Goal: Information Seeking & Learning: Learn about a topic

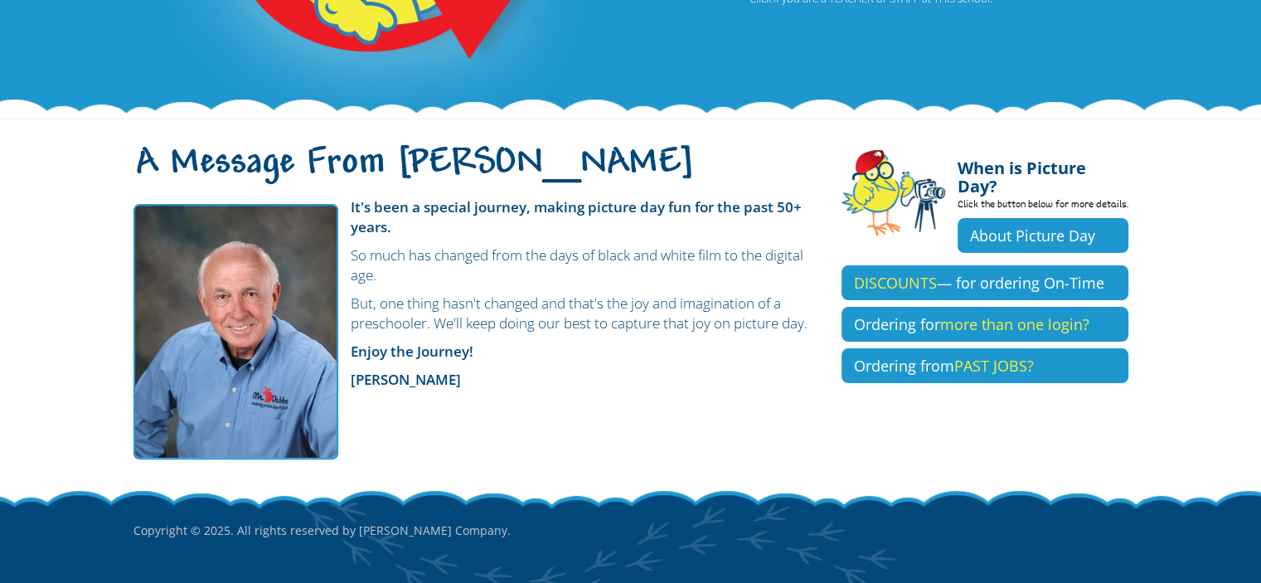
scroll to position [386, 0]
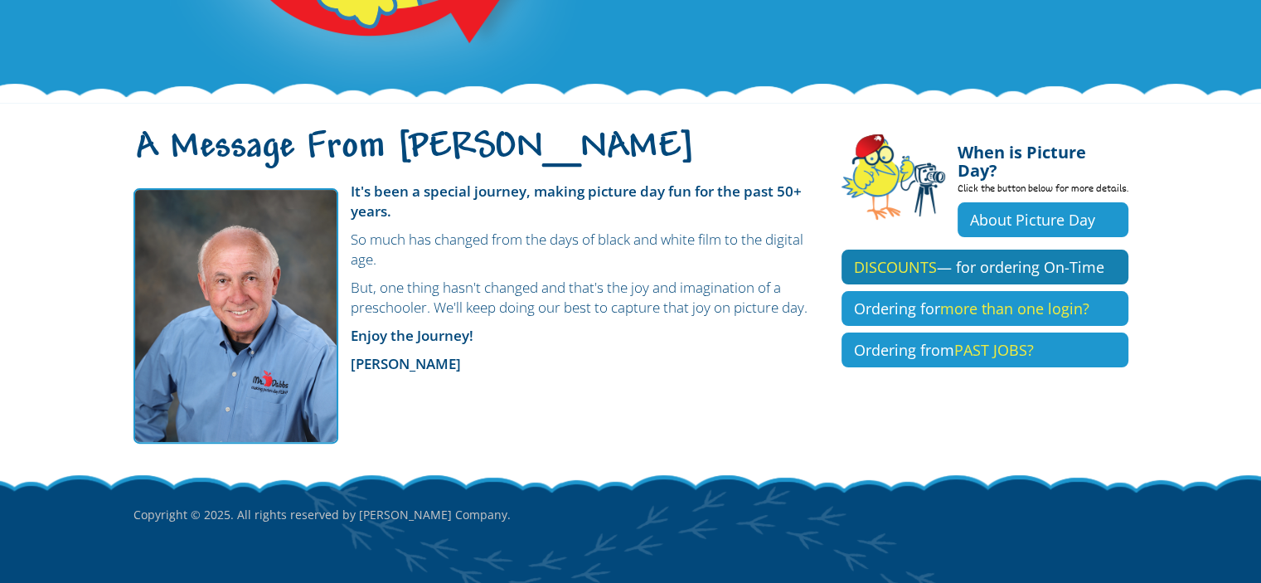
click at [968, 250] on link "DISCOUNTS — for ordering On-Time" at bounding box center [985, 267] width 287 height 35
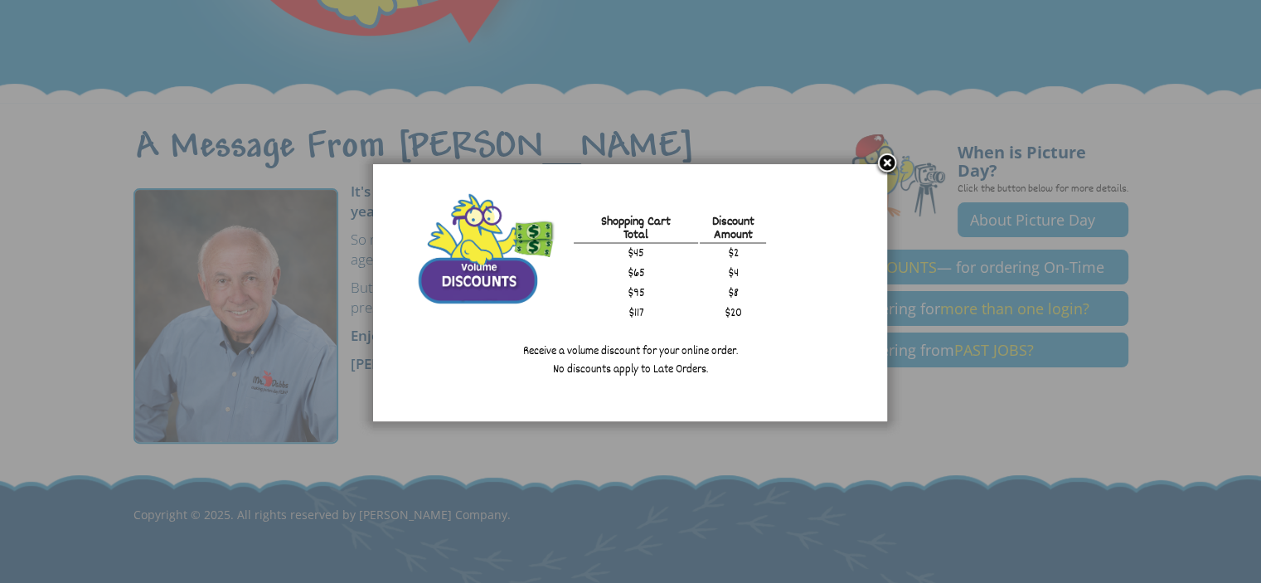
click at [882, 154] on link at bounding box center [887, 164] width 25 height 25
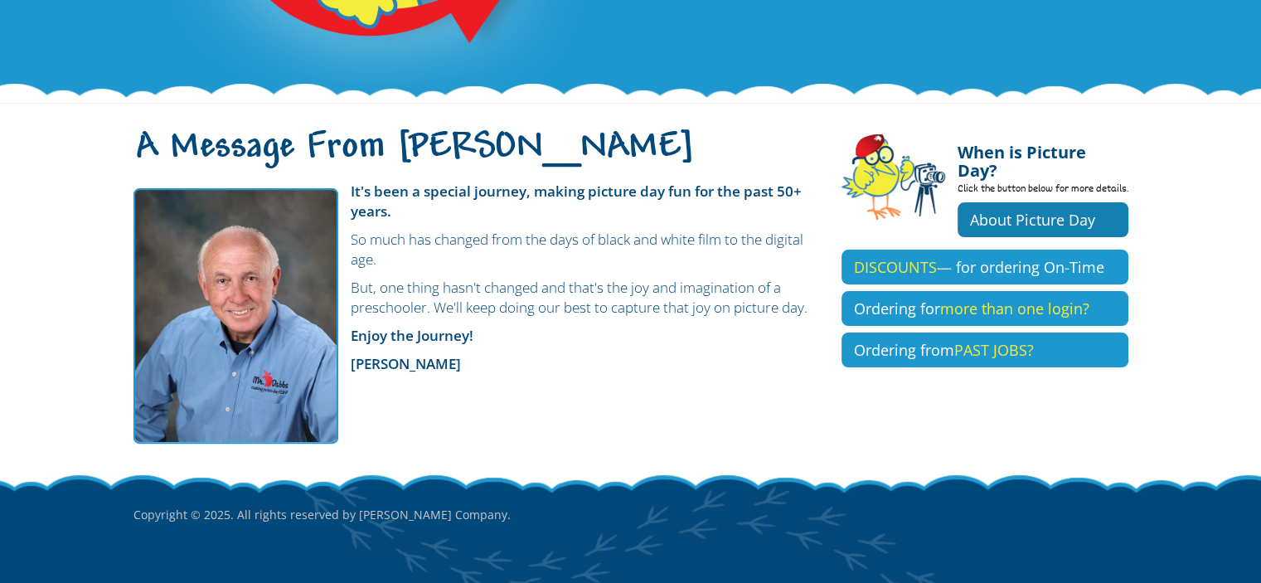
click at [975, 202] on link "About Picture Day" at bounding box center [1043, 219] width 171 height 35
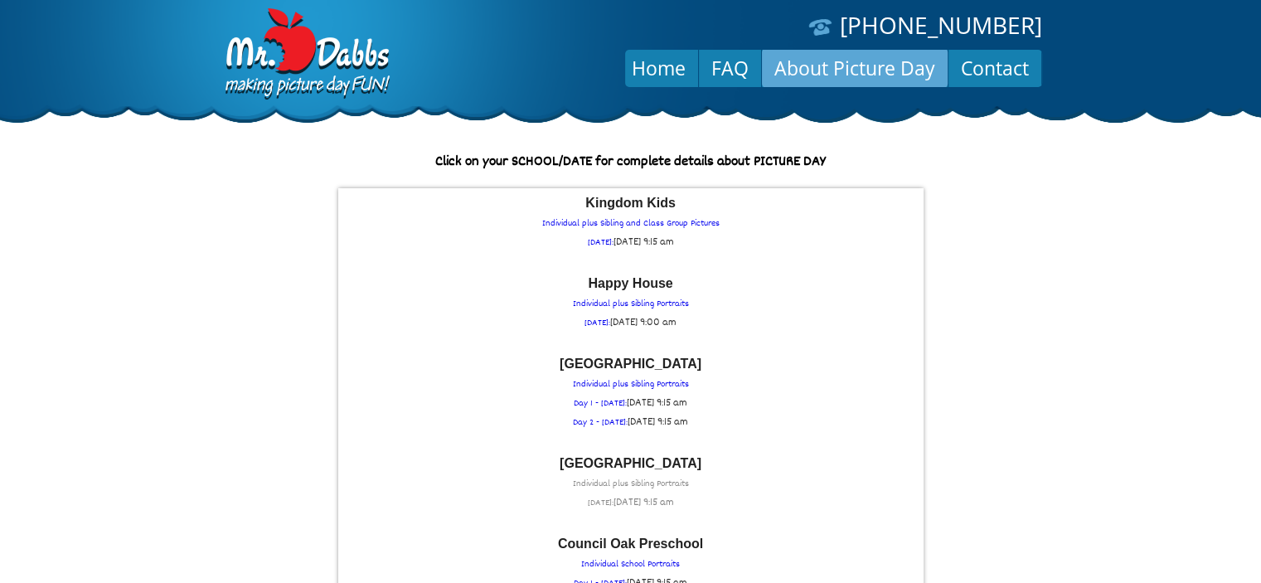
click at [621, 479] on p "Grace Episcopal School Individual plus Sibling Portraits THURSDAY: Thu Septembe…" at bounding box center [631, 485] width 569 height 56
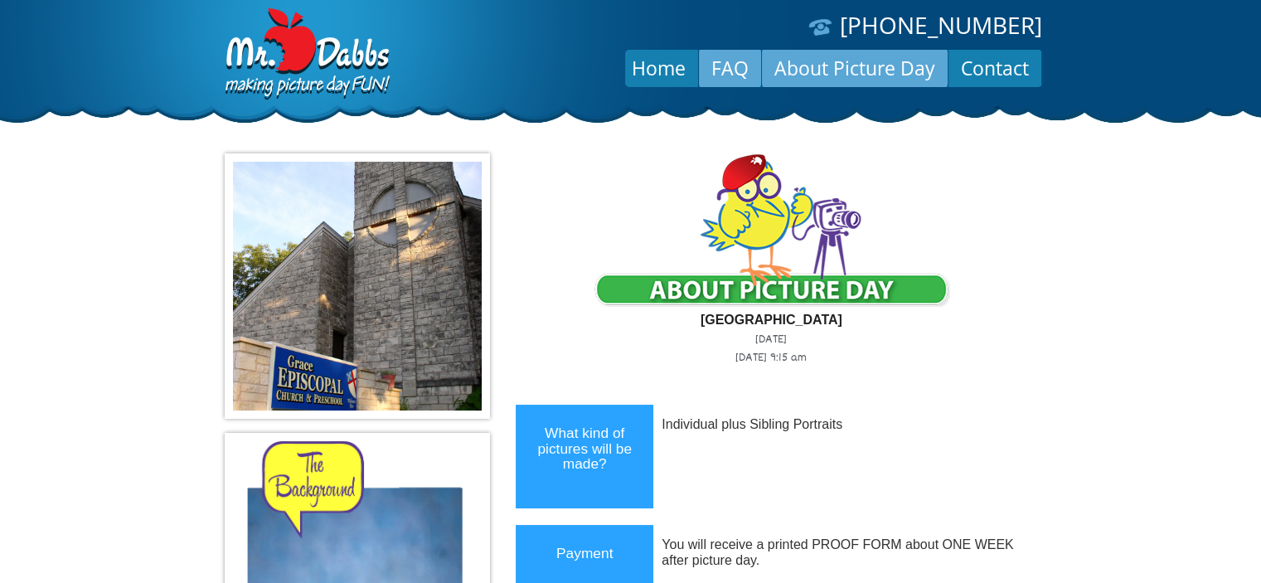
click at [723, 68] on link "FAQ" at bounding box center [730, 68] width 62 height 40
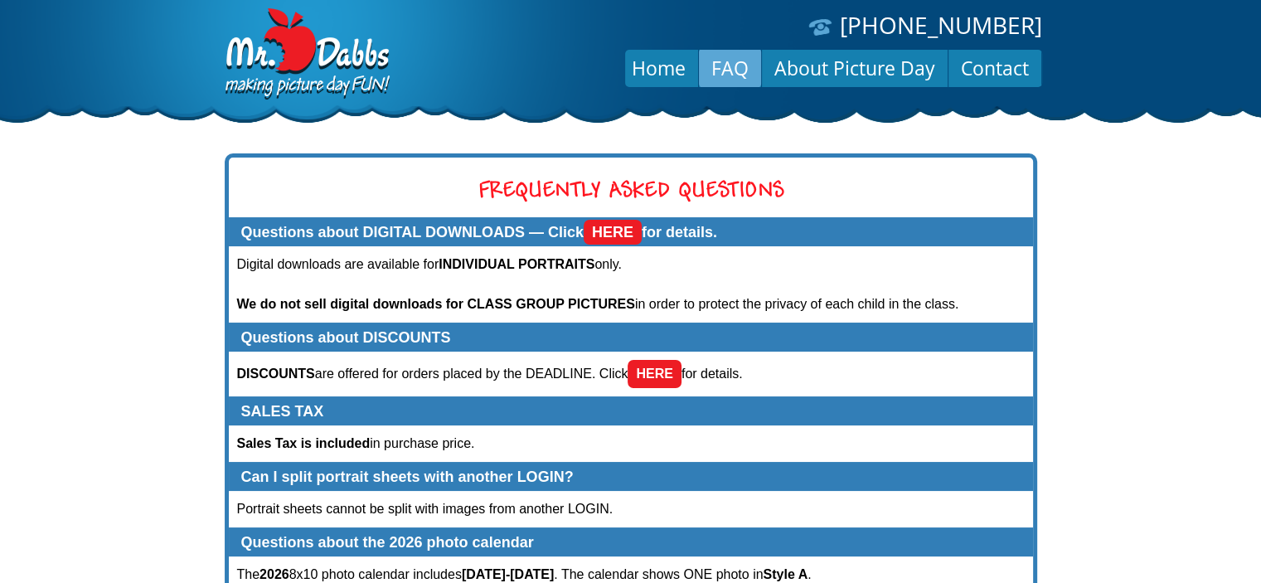
click at [624, 229] on link "HERE" at bounding box center [613, 232] width 58 height 25
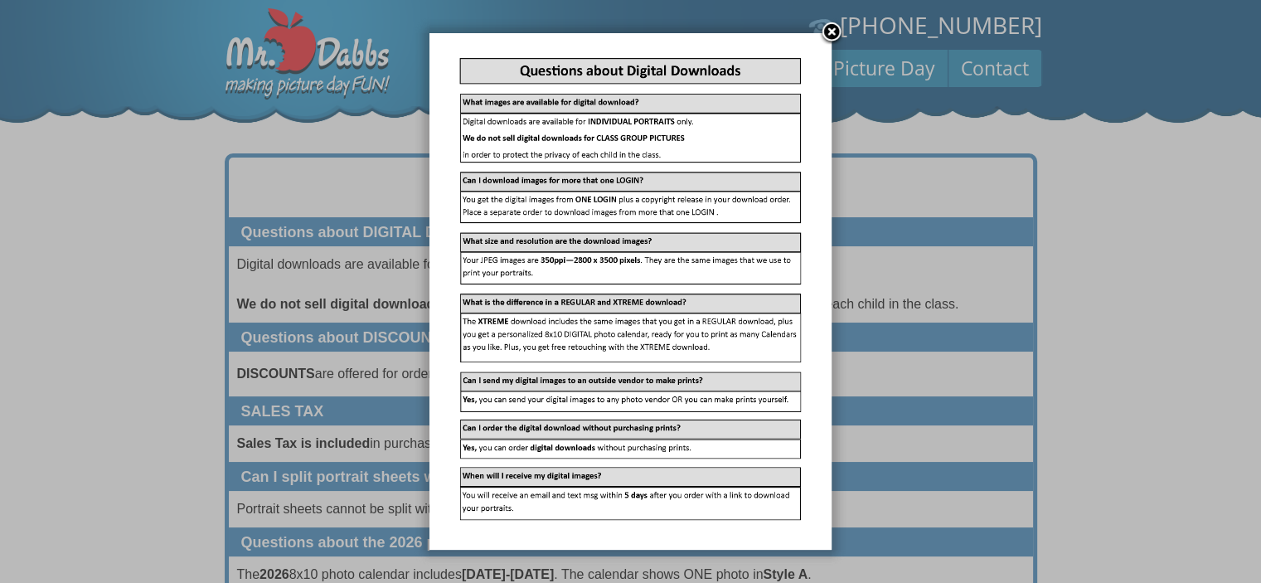
click at [834, 32] on link at bounding box center [831, 33] width 25 height 25
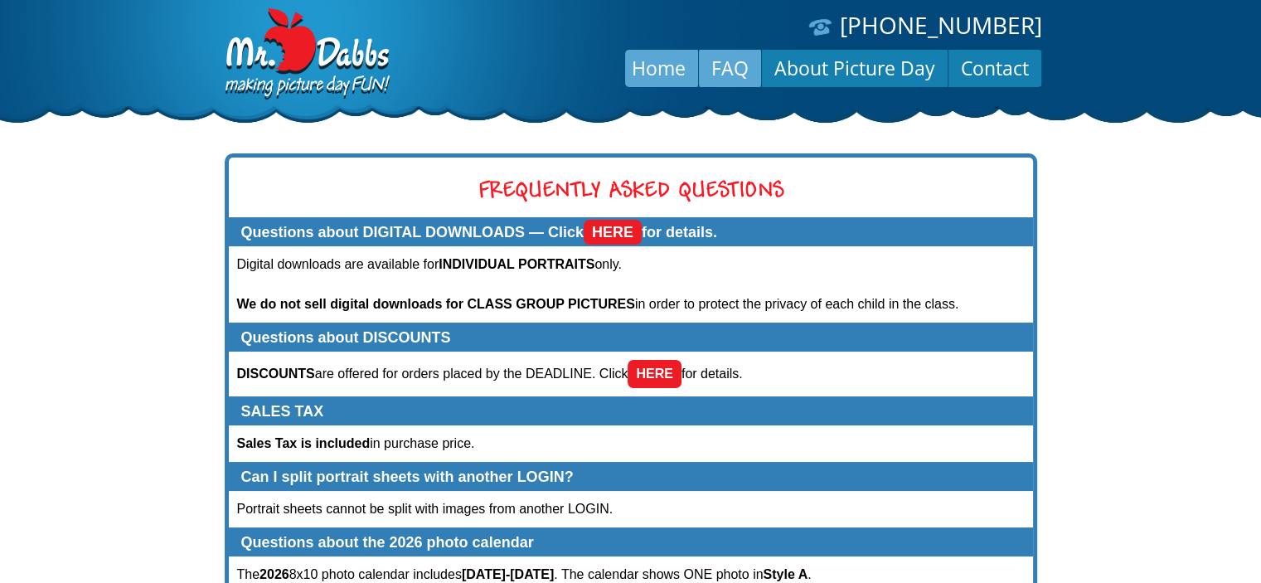
click at [647, 75] on link "Home" at bounding box center [658, 68] width 79 height 40
